Goal: Task Accomplishment & Management: Manage account settings

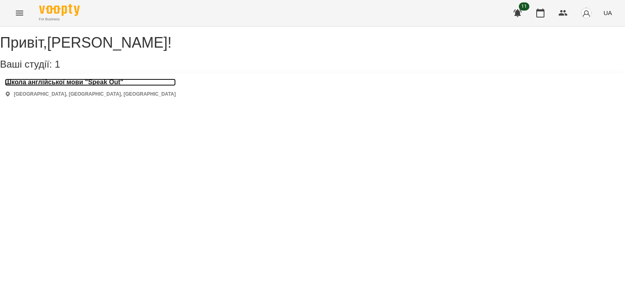
click at [111, 86] on h3 "Школа англійської мови "Speak Out"" at bounding box center [90, 82] width 171 height 7
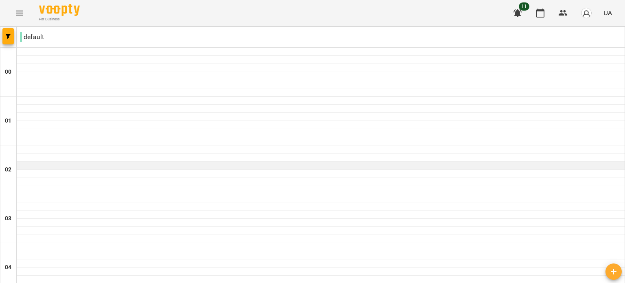
scroll to position [789, 0]
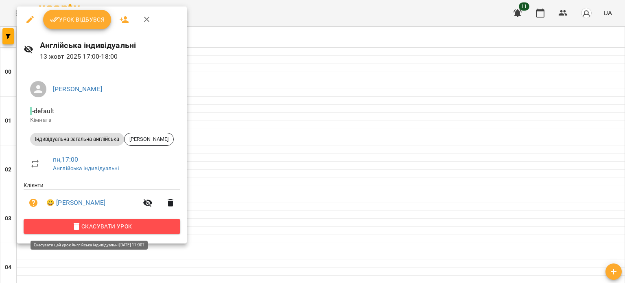
click at [103, 227] on span "Скасувати Урок" at bounding box center [102, 226] width 144 height 10
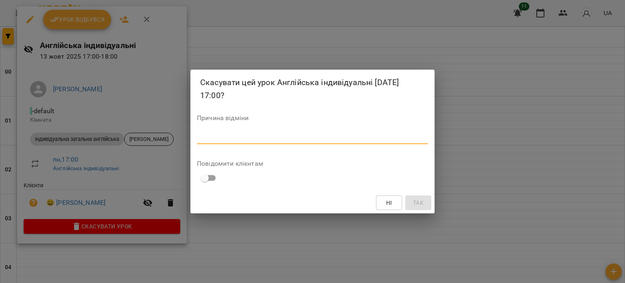
click at [257, 136] on textarea at bounding box center [312, 137] width 231 height 8
type textarea "*******"
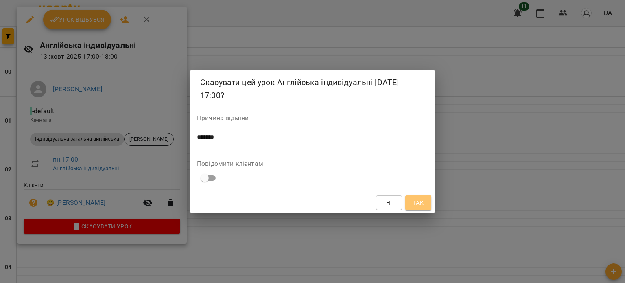
click at [414, 200] on span "Так" at bounding box center [418, 203] width 11 height 10
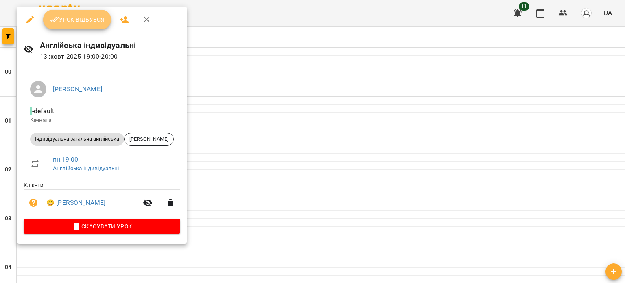
click at [86, 19] on span "Урок відбувся" at bounding box center [77, 20] width 55 height 10
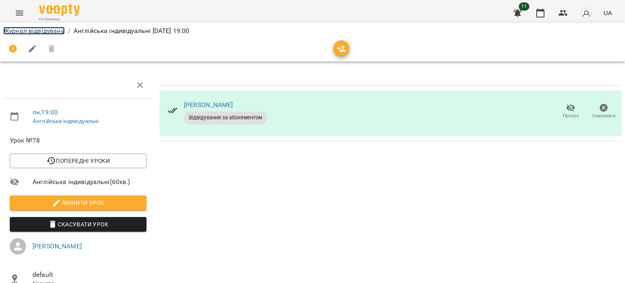
click at [58, 31] on link "Журнал відвідувань" at bounding box center [33, 31] width 61 height 8
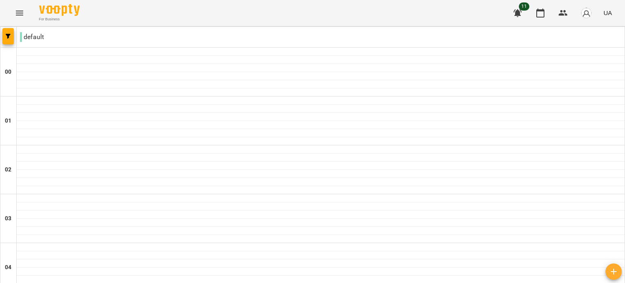
scroll to position [939, 0]
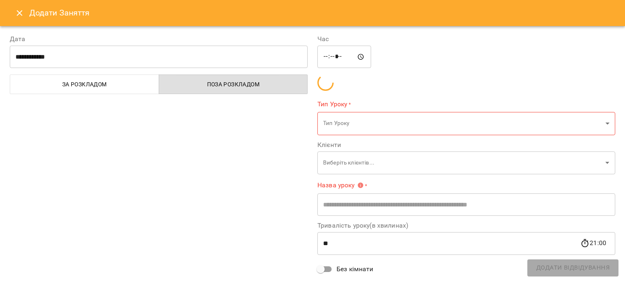
type input "**********"
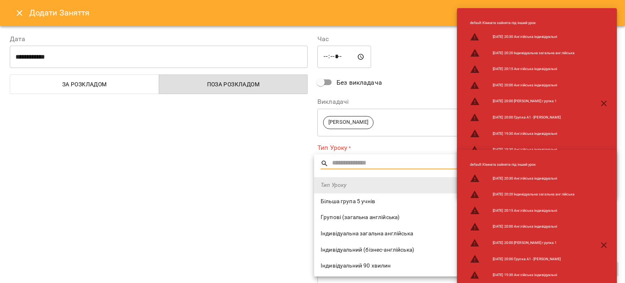
click at [338, 234] on span "Індивідуальна загальна англійська" at bounding box center [462, 233] width 282 height 8
type input "**********"
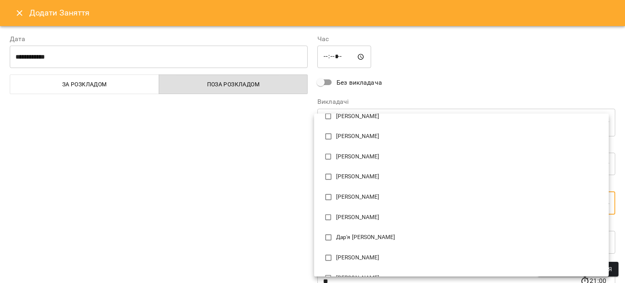
scroll to position [59, 0]
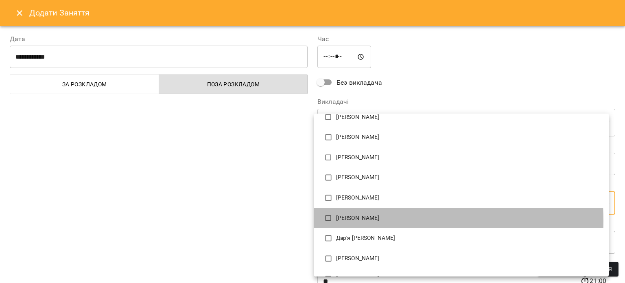
click at [339, 221] on p "[PERSON_NAME]" at bounding box center [469, 218] width 266 height 8
type input "**********"
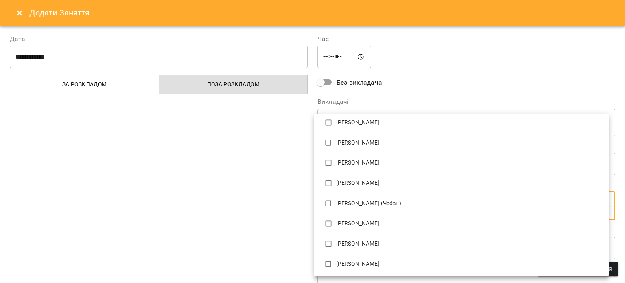
scroll to position [195, 0]
click at [236, 224] on div at bounding box center [312, 141] width 625 height 283
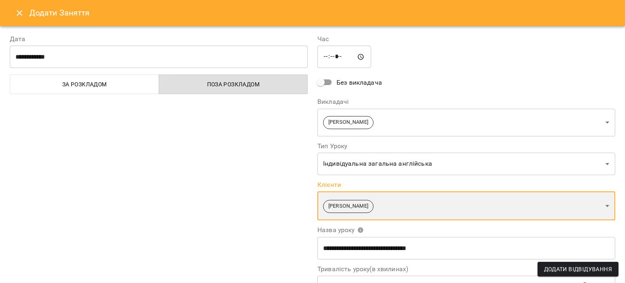
scroll to position [111, 0]
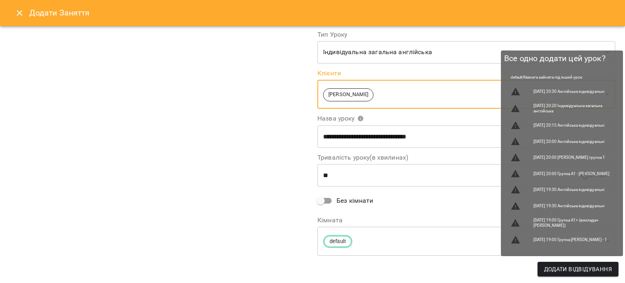
click at [545, 264] on span "Додати Відвідування" at bounding box center [578, 269] width 68 height 10
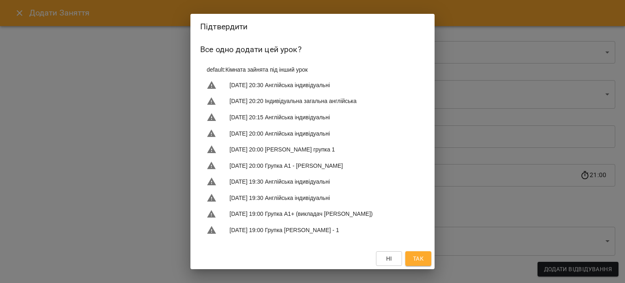
click at [457, 33] on div "Підтвердити Все одно додати цей урок? default : Кімната зайнята під інший урок …" at bounding box center [312, 141] width 625 height 283
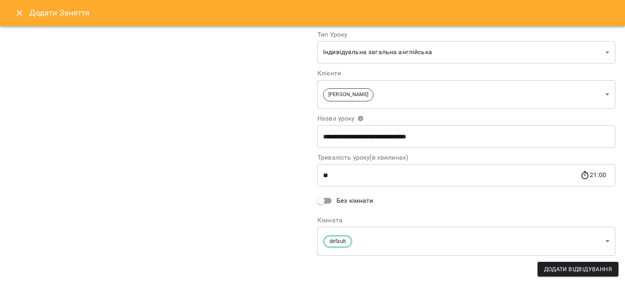
scroll to position [111, 0]
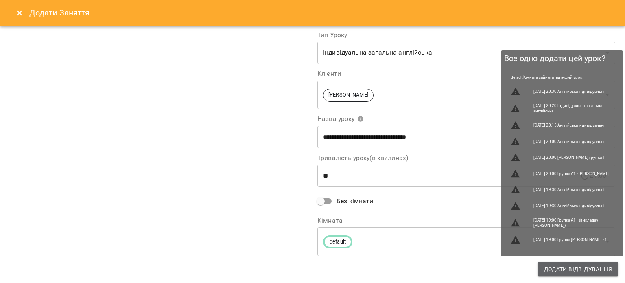
click at [568, 275] on button "Додати Відвідування" at bounding box center [577, 269] width 81 height 15
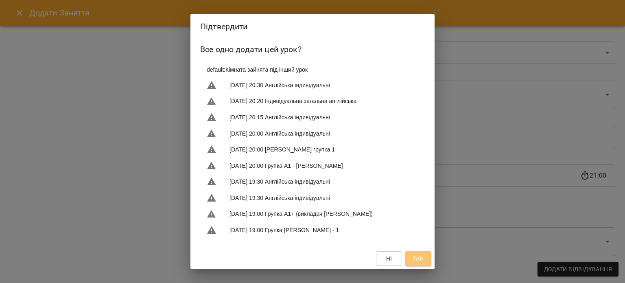
click at [417, 257] on span "Так" at bounding box center [418, 258] width 11 height 10
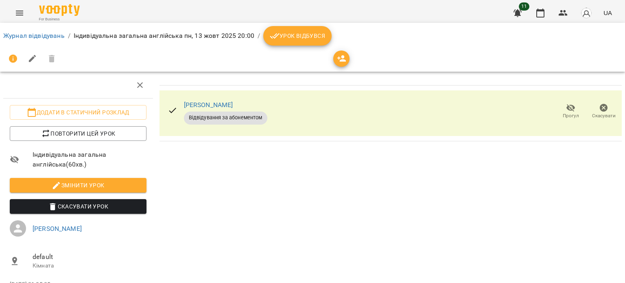
click at [288, 23] on div "Журнал відвідувань / Індивідуальна загальна англійська пн, 13 жовт 2025 20:00 /…" at bounding box center [312, 47] width 628 height 52
click at [285, 37] on span "Урок відбувся" at bounding box center [297, 36] width 55 height 10
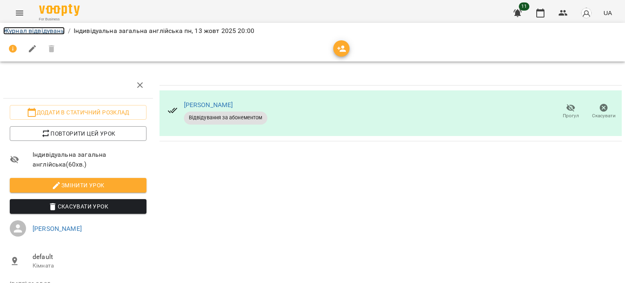
click at [23, 27] on link "Журнал відвідувань" at bounding box center [33, 31] width 61 height 8
